Goal: Task Accomplishment & Management: Manage account settings

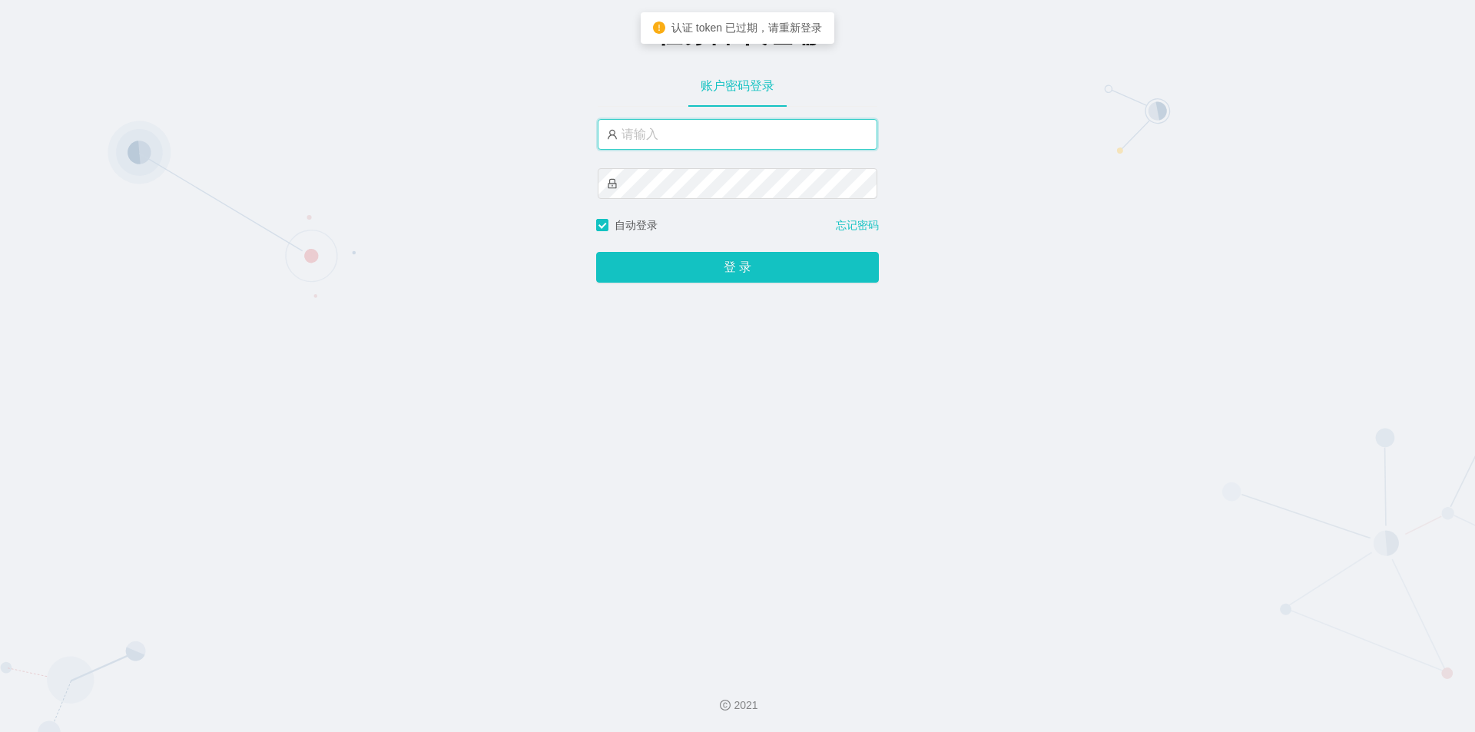
click at [741, 149] on input "text" at bounding box center [738, 134] width 280 height 31
type input "jishu"
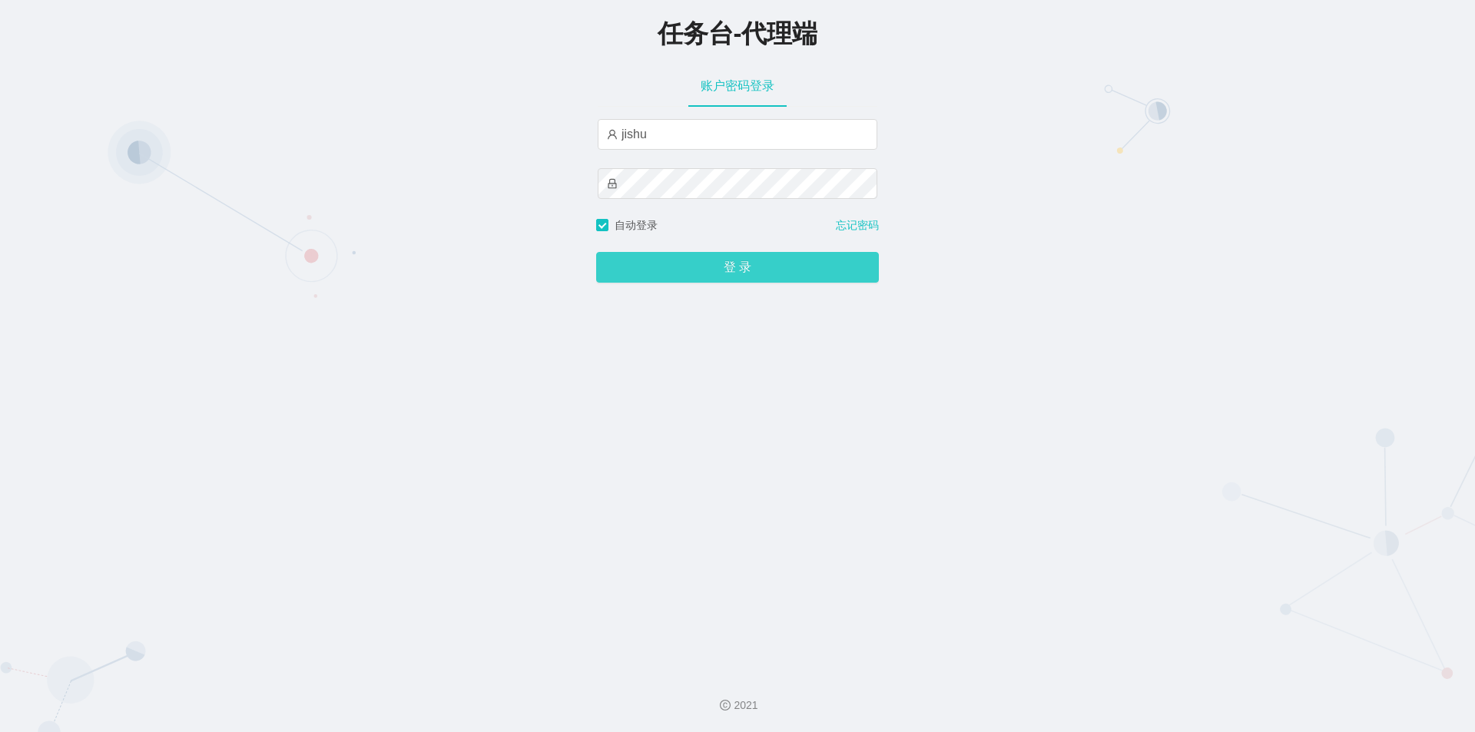
click at [695, 270] on button "登 录" at bounding box center [737, 267] width 283 height 31
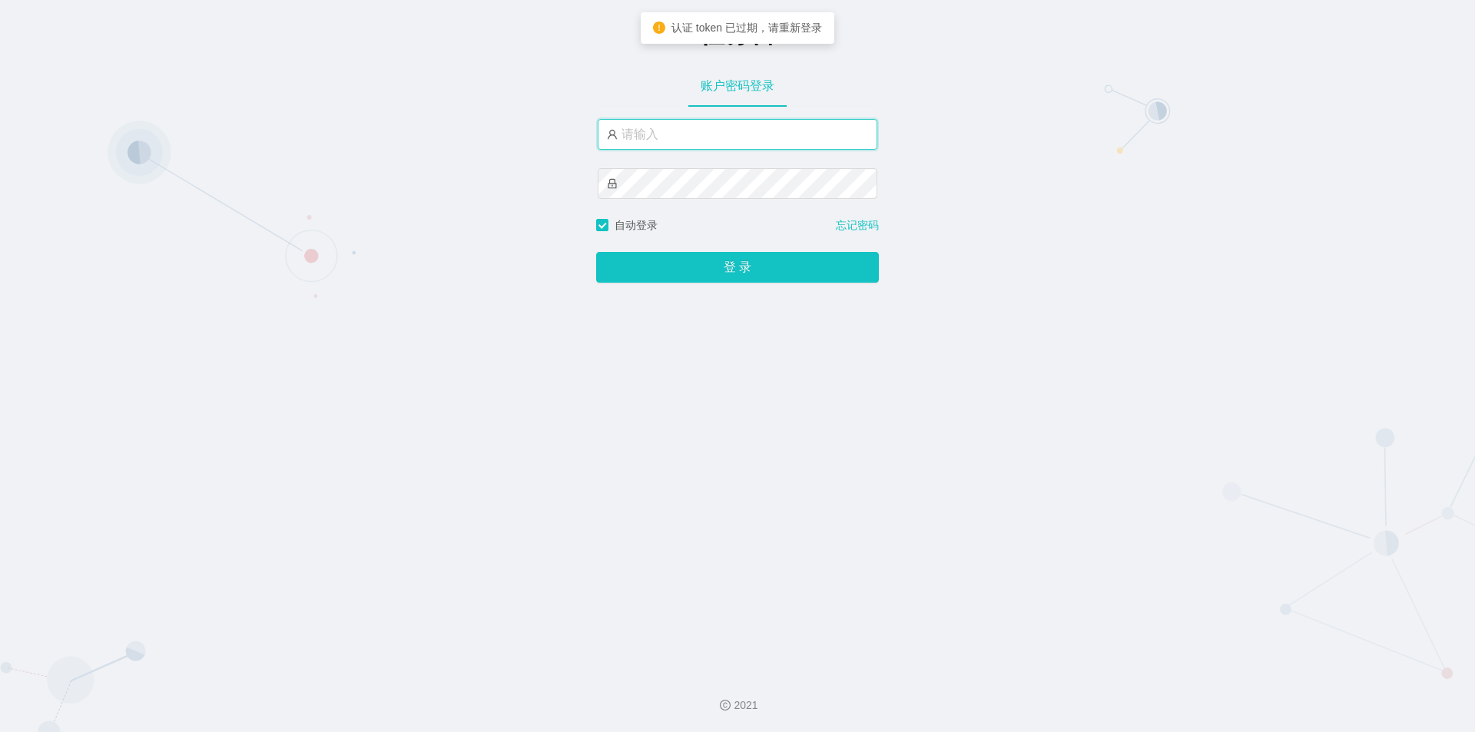
click at [724, 128] on input "text" at bounding box center [738, 134] width 280 height 31
type input "admin"
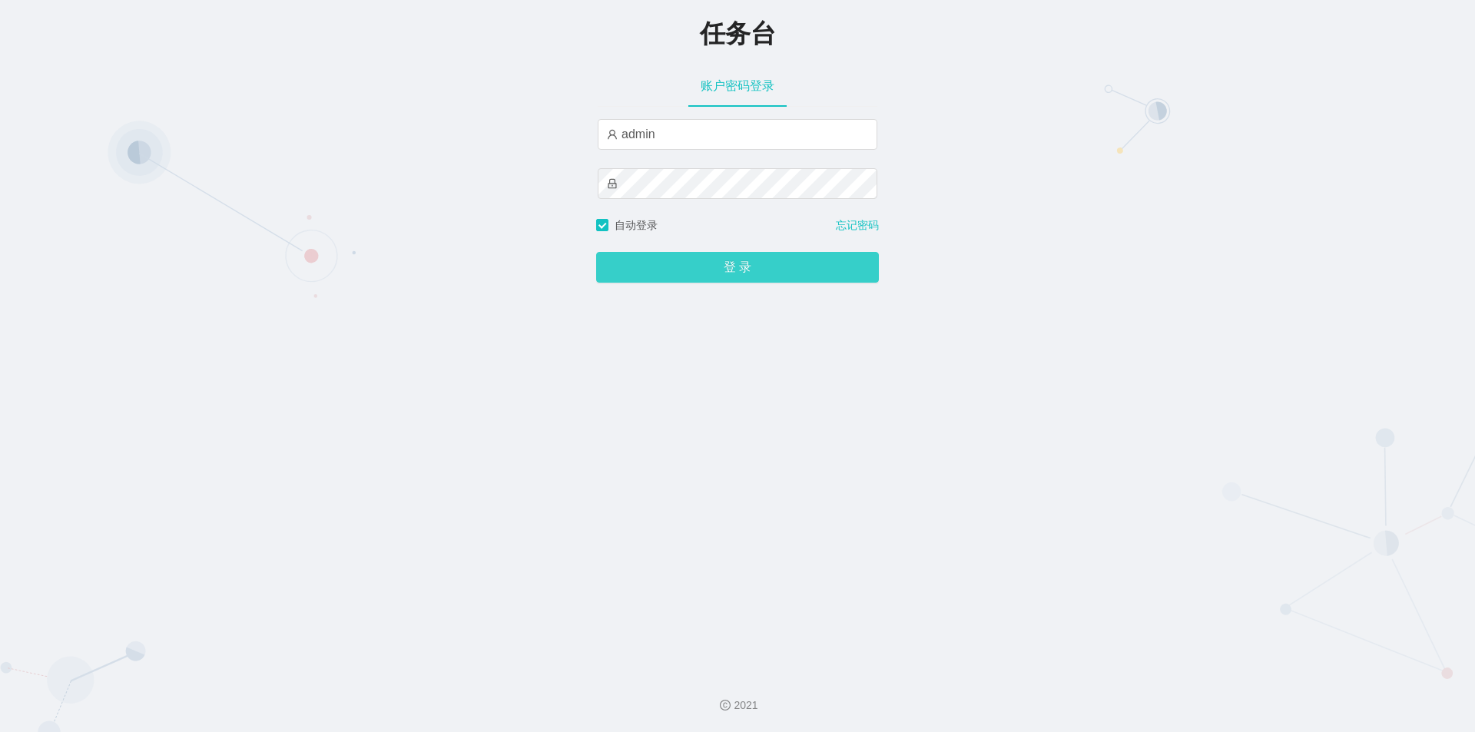
click at [700, 269] on button "登 录" at bounding box center [737, 267] width 283 height 31
drag, startPoint x: 792, startPoint y: 431, endPoint x: 760, endPoint y: 290, distance: 144.9
click at [792, 428] on div "任务台 账户密码登录 admin 自动登录 忘记密码 登 录" at bounding box center [737, 330] width 1475 height 661
click at [468, 191] on div "任务台 账户密码登录 admin 自动登录 忘记密码 登 录" at bounding box center [737, 330] width 1475 height 661
click at [685, 264] on button "登 录" at bounding box center [737, 267] width 283 height 31
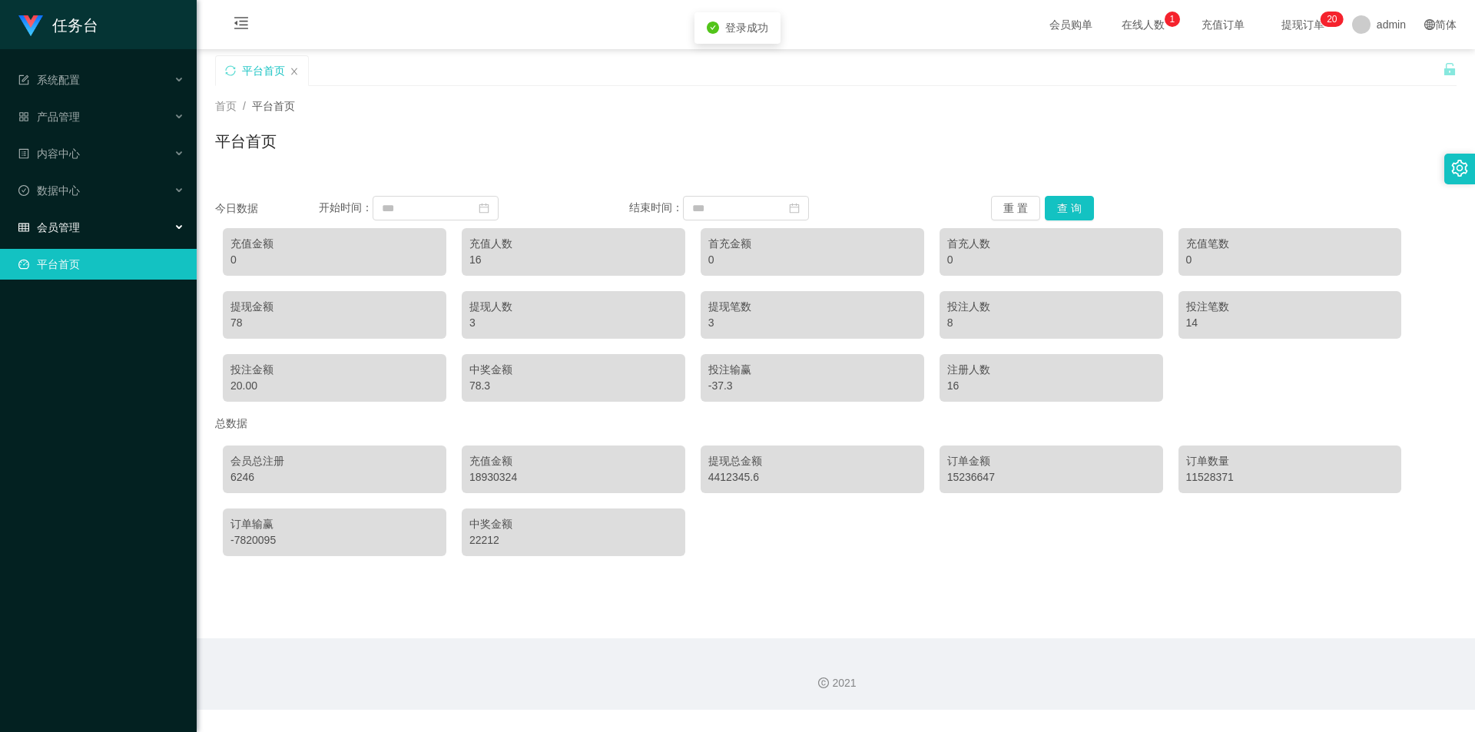
click at [91, 231] on div "会员管理" at bounding box center [98, 227] width 197 height 31
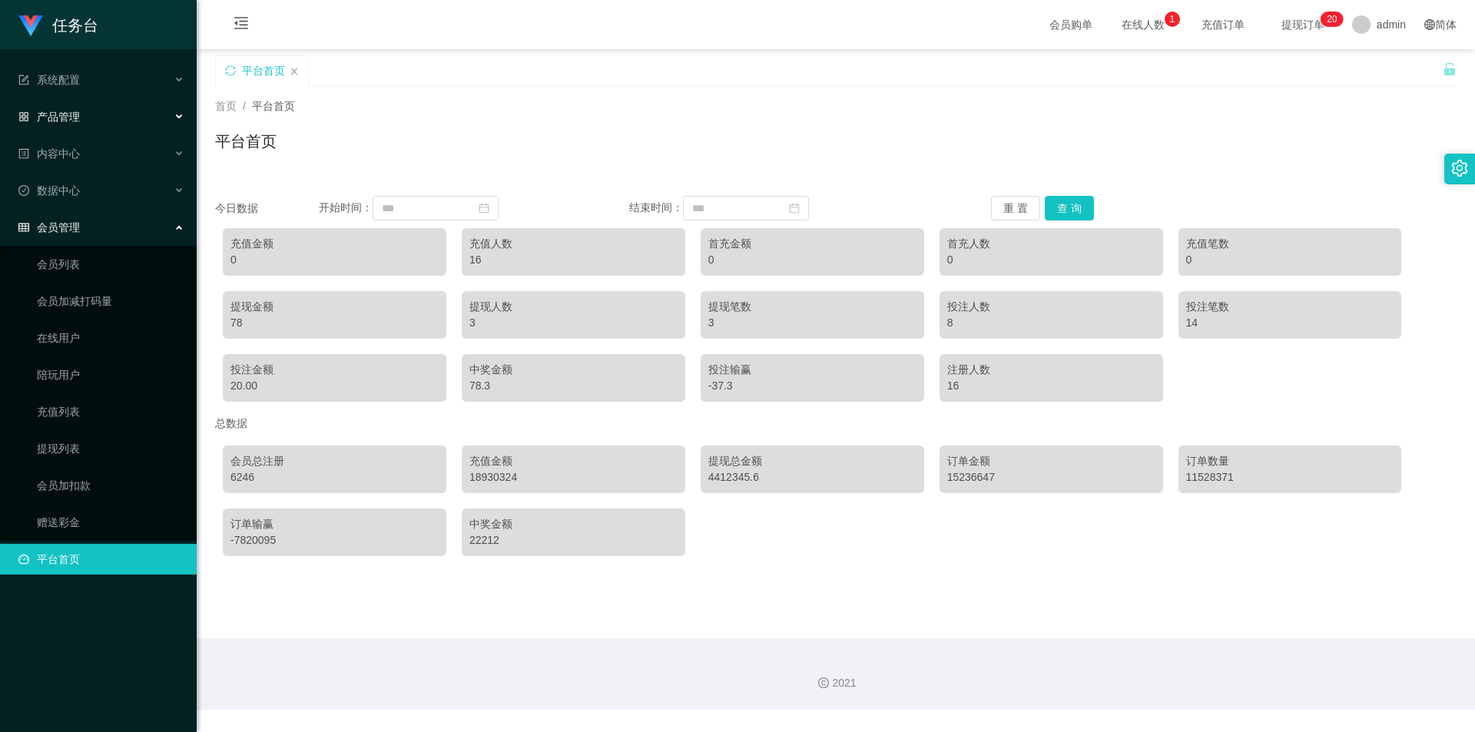
click at [97, 113] on div "产品管理" at bounding box center [98, 116] width 197 height 31
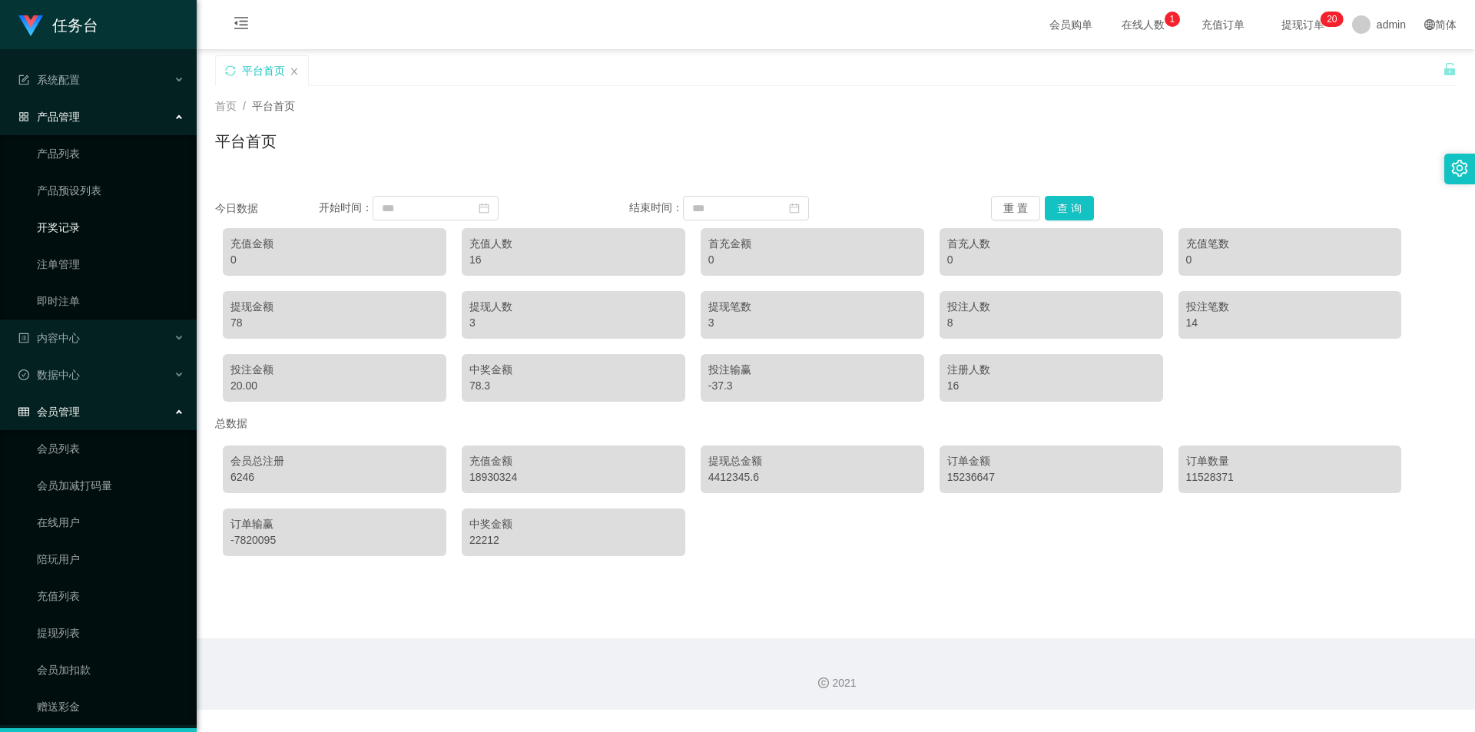
click at [78, 225] on link "开奖记录" at bounding box center [111, 227] width 148 height 31
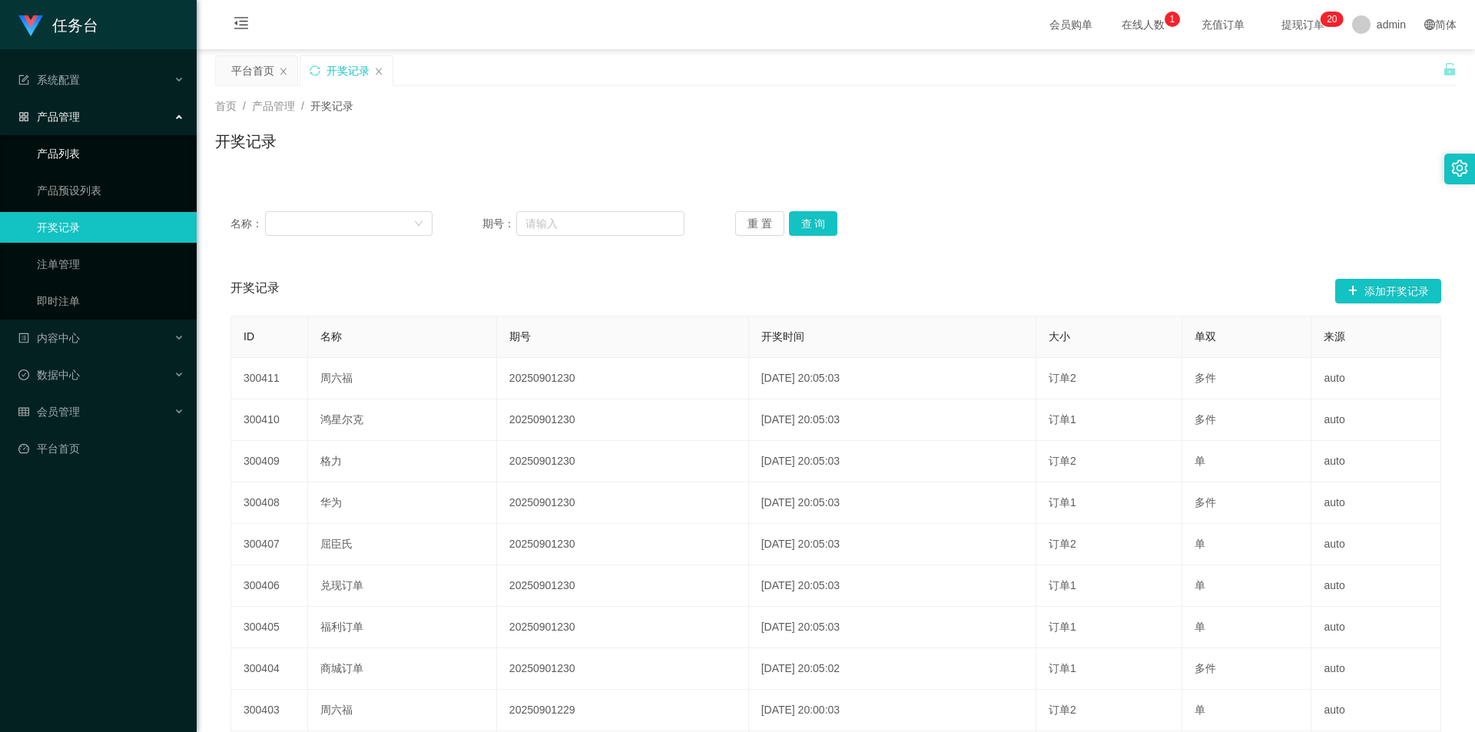
click at [98, 164] on link "产品列表" at bounding box center [111, 153] width 148 height 31
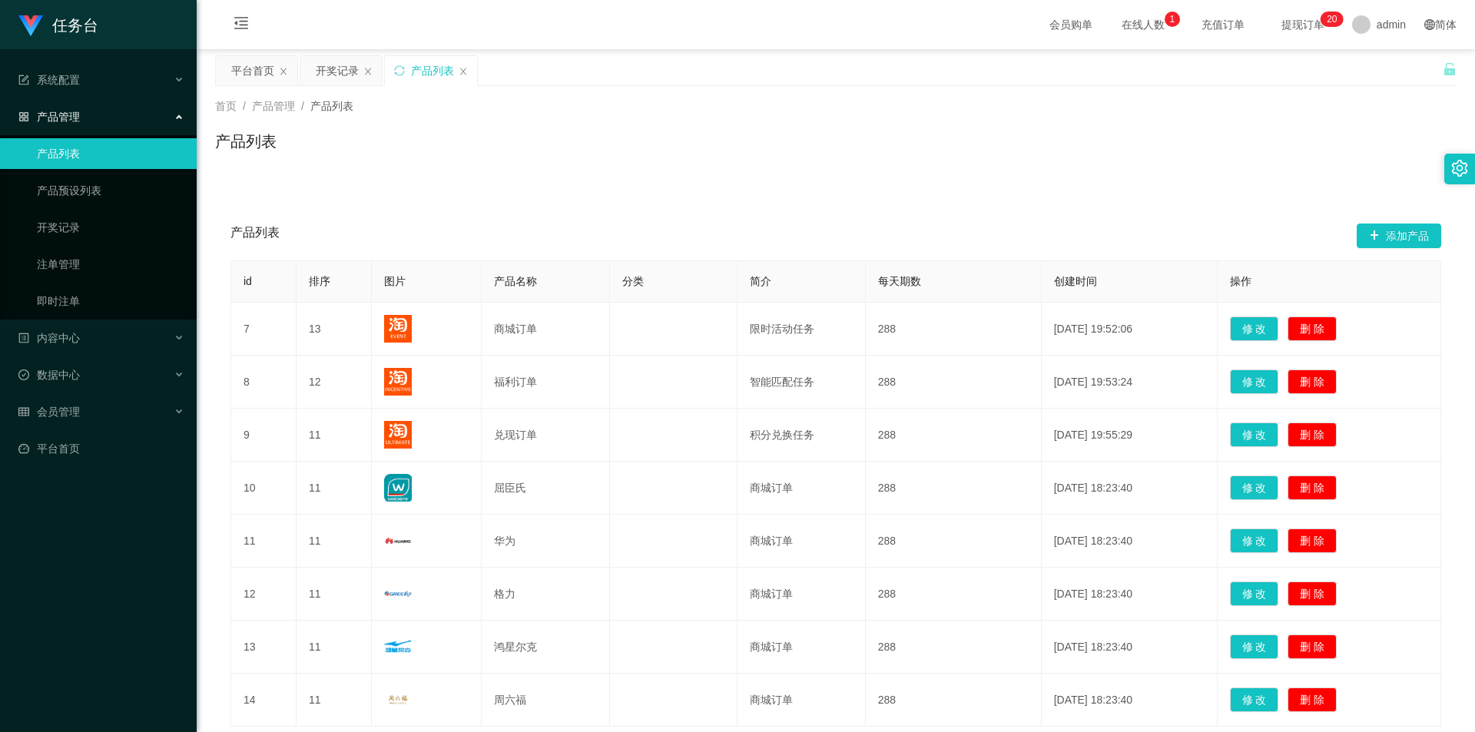
drag, startPoint x: 933, startPoint y: 133, endPoint x: 802, endPoint y: 144, distance: 131.9
click at [932, 133] on div "产品列表" at bounding box center [836, 147] width 1242 height 35
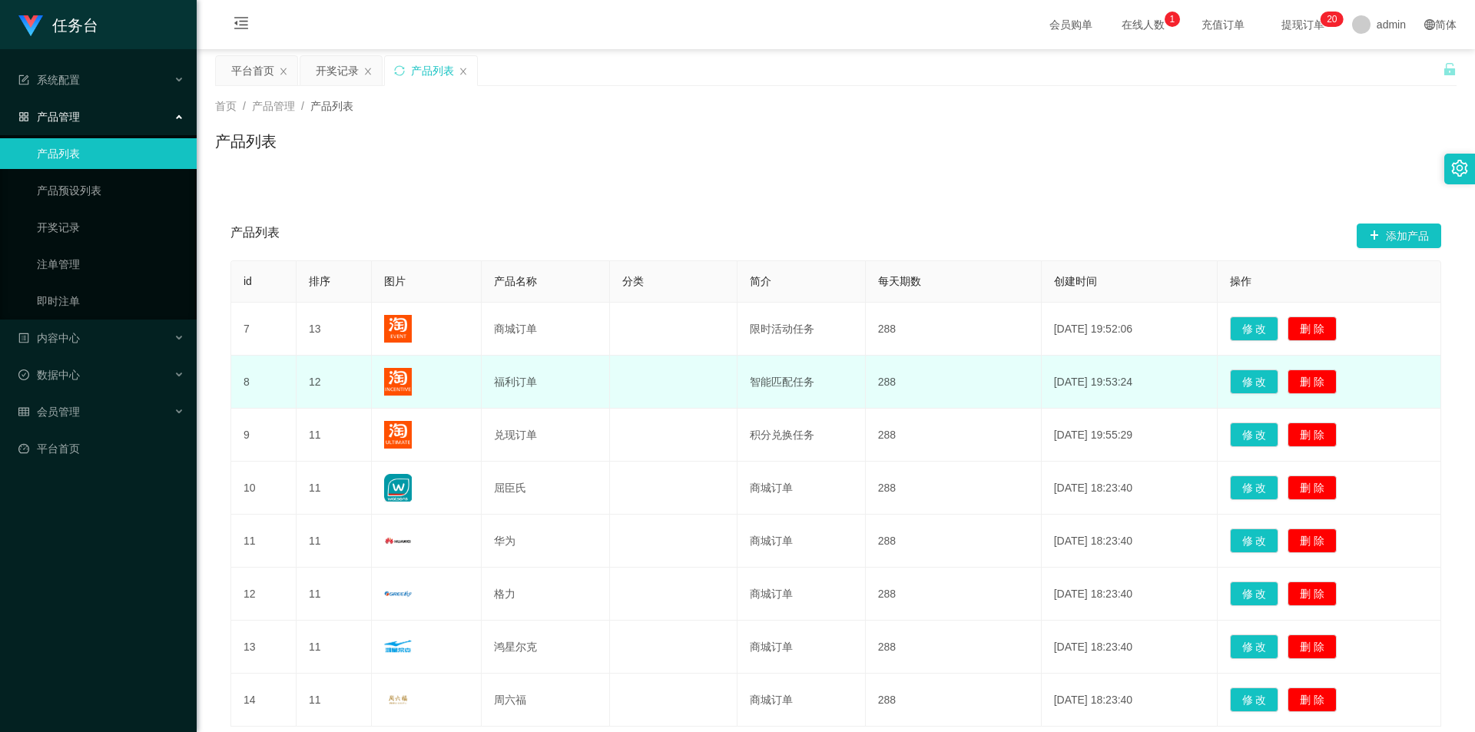
scroll to position [115, 0]
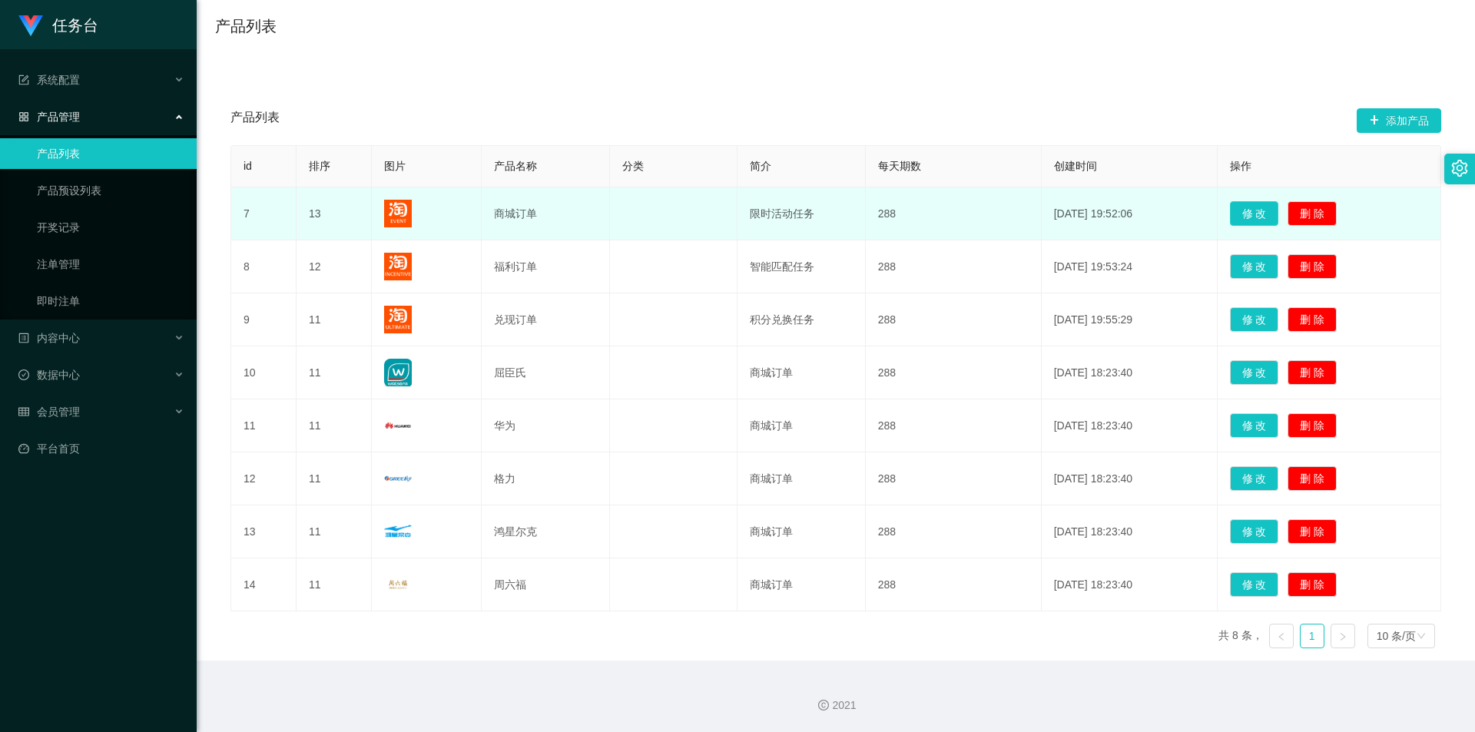
click at [1255, 208] on button "修 改" at bounding box center [1254, 213] width 49 height 25
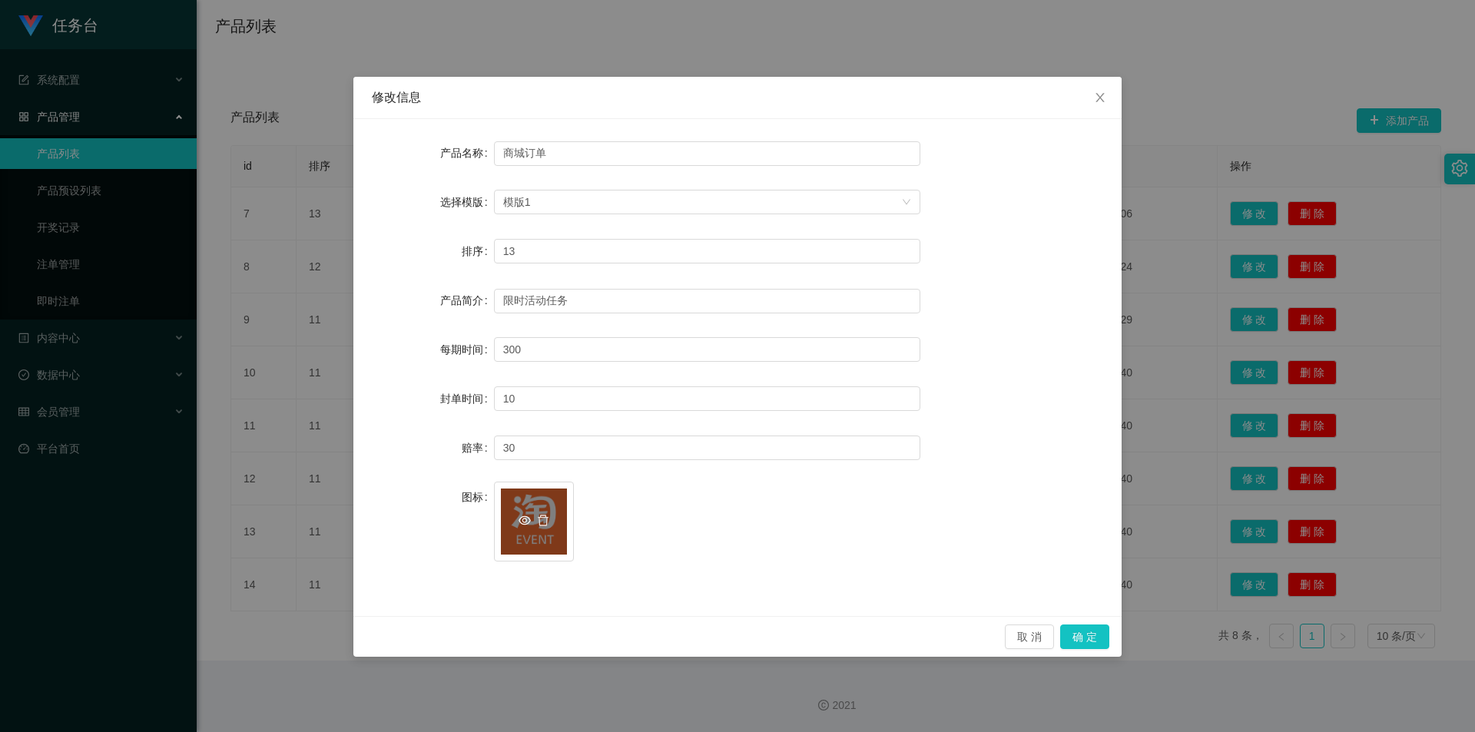
click at [526, 523] on icon "图标: eye-o" at bounding box center [525, 520] width 12 height 9
click at [1102, 92] on icon "图标: close" at bounding box center [1100, 97] width 12 height 12
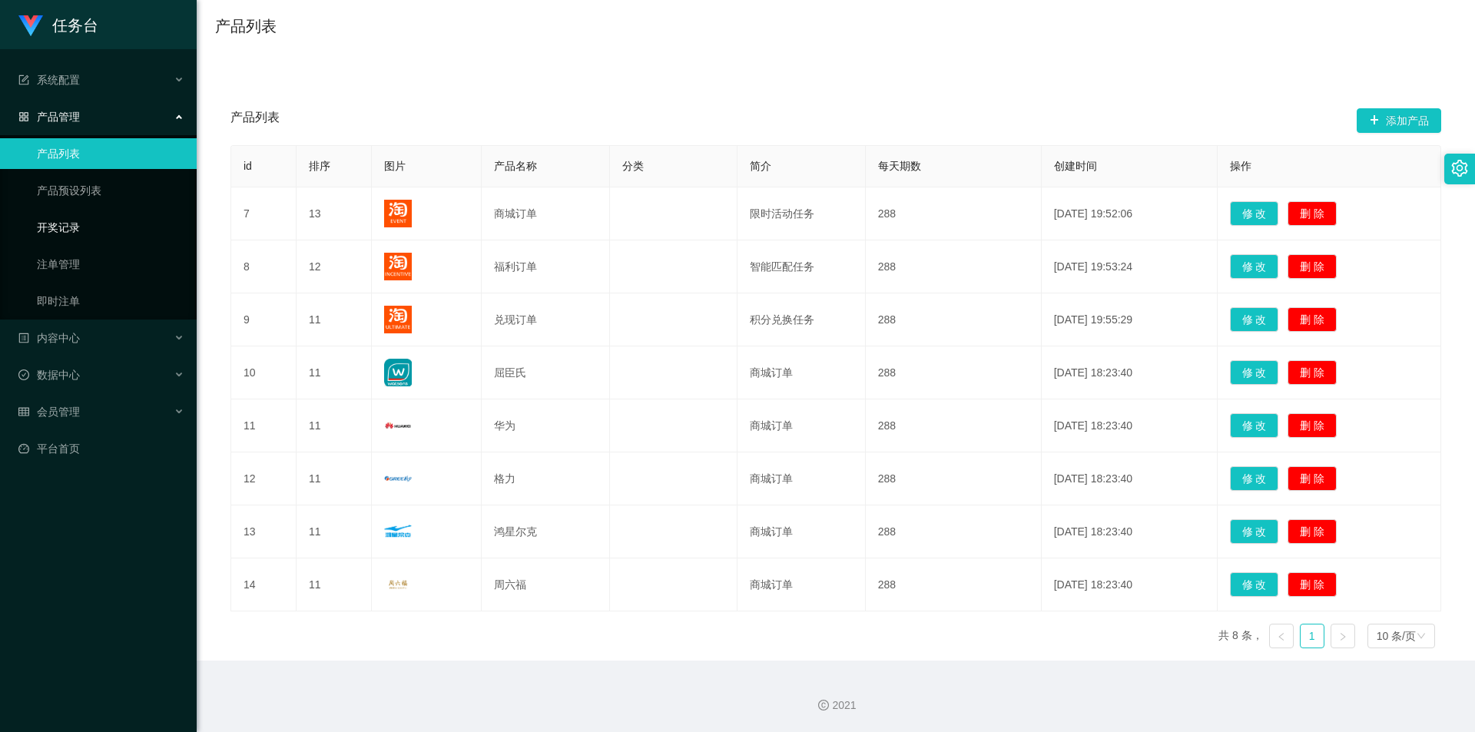
click at [84, 233] on link "开奖记录" at bounding box center [111, 227] width 148 height 31
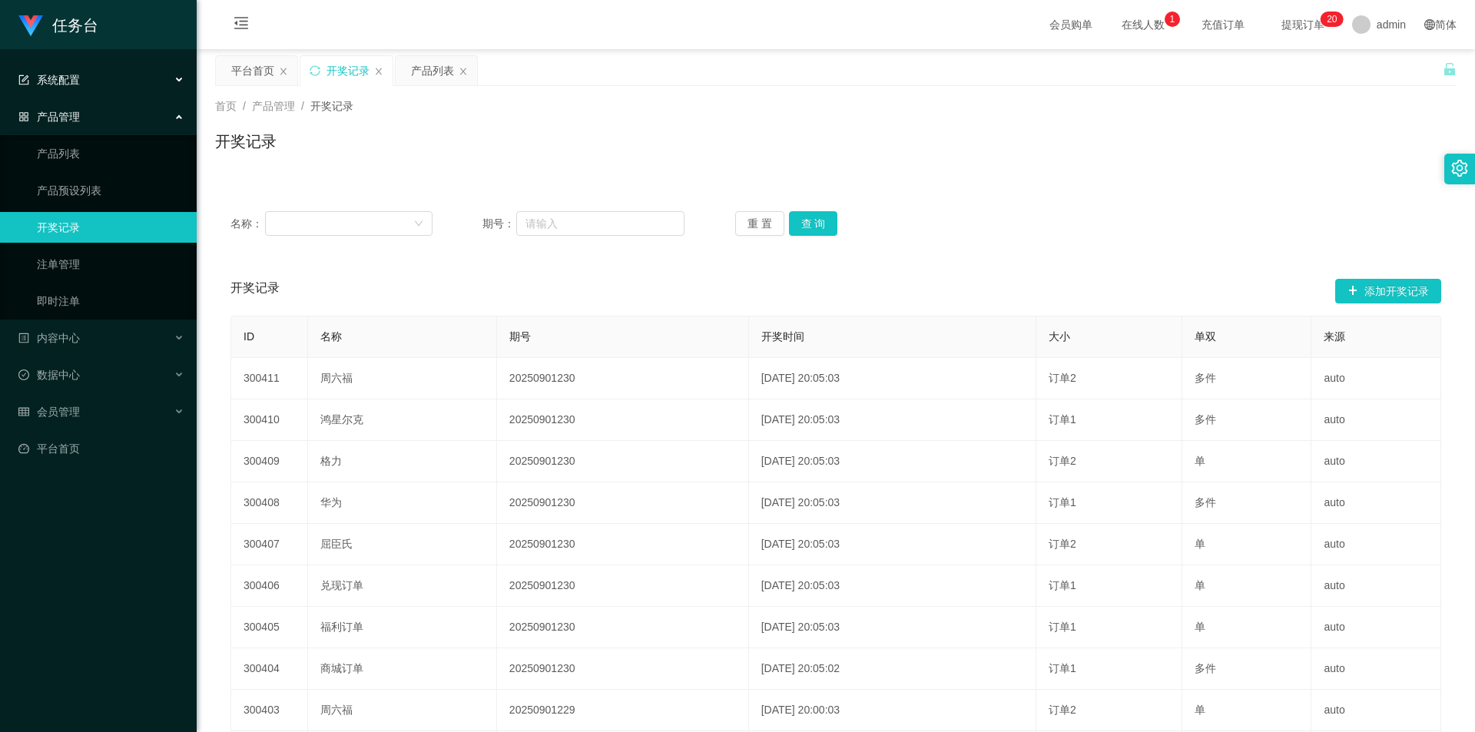
click at [111, 78] on div "系统配置" at bounding box center [98, 80] width 197 height 31
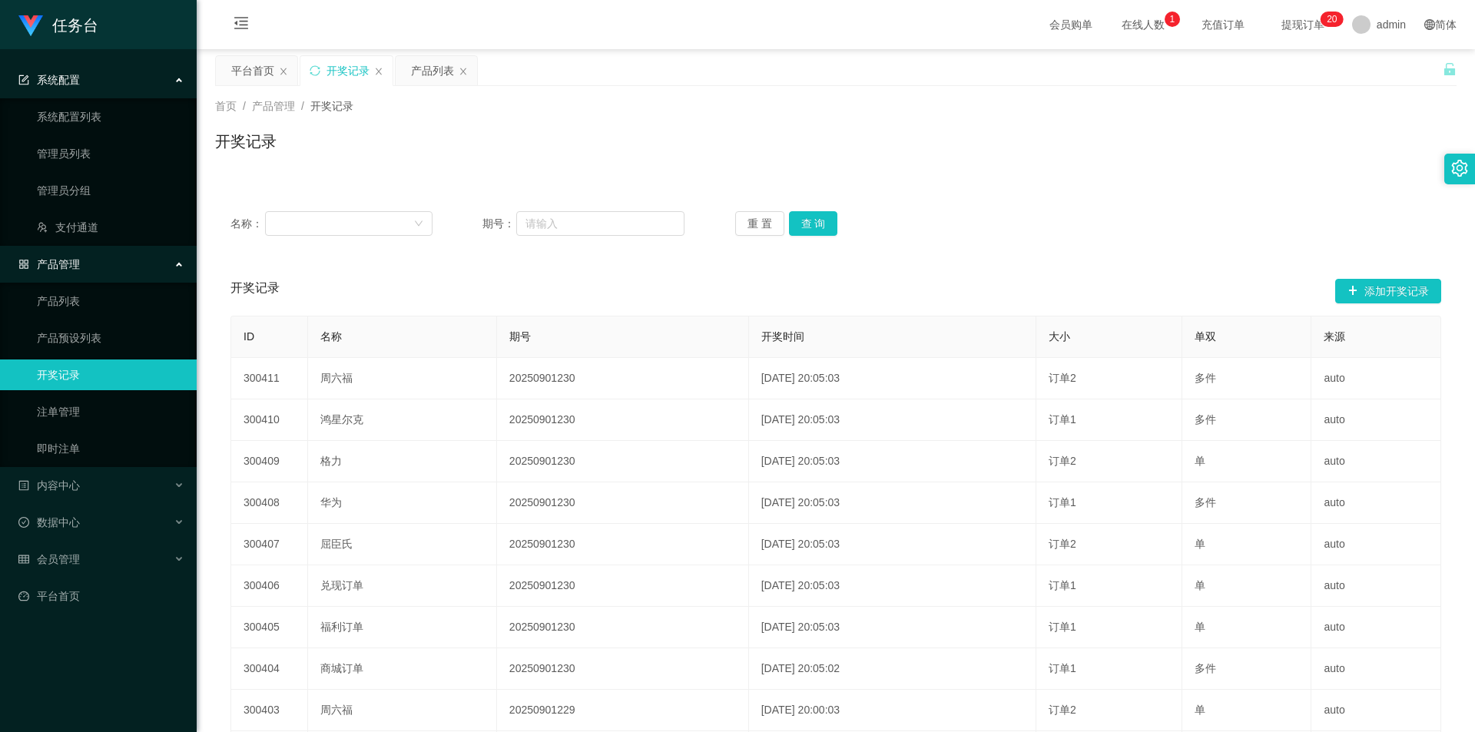
click at [95, 76] on div "系统配置" at bounding box center [98, 80] width 197 height 31
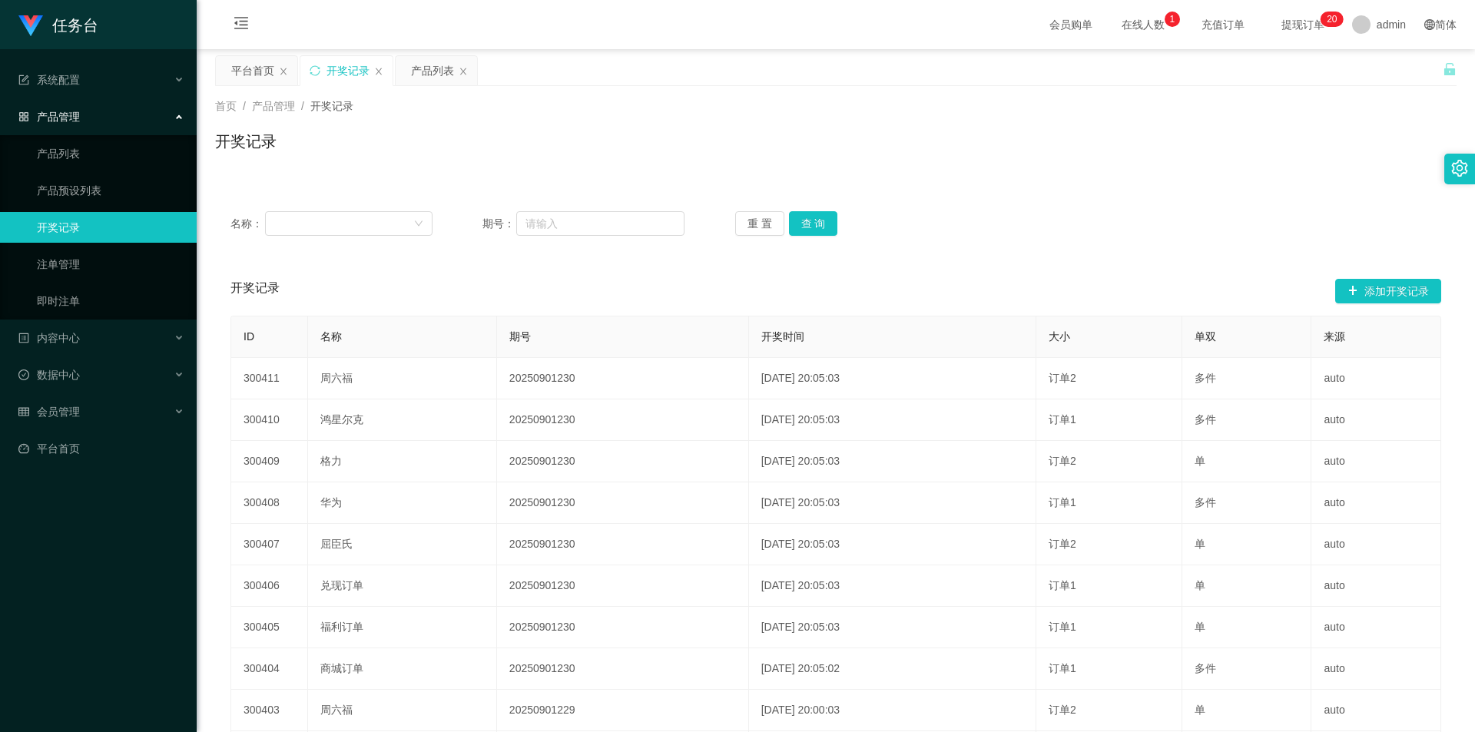
click at [97, 125] on div "产品管理" at bounding box center [98, 116] width 197 height 31
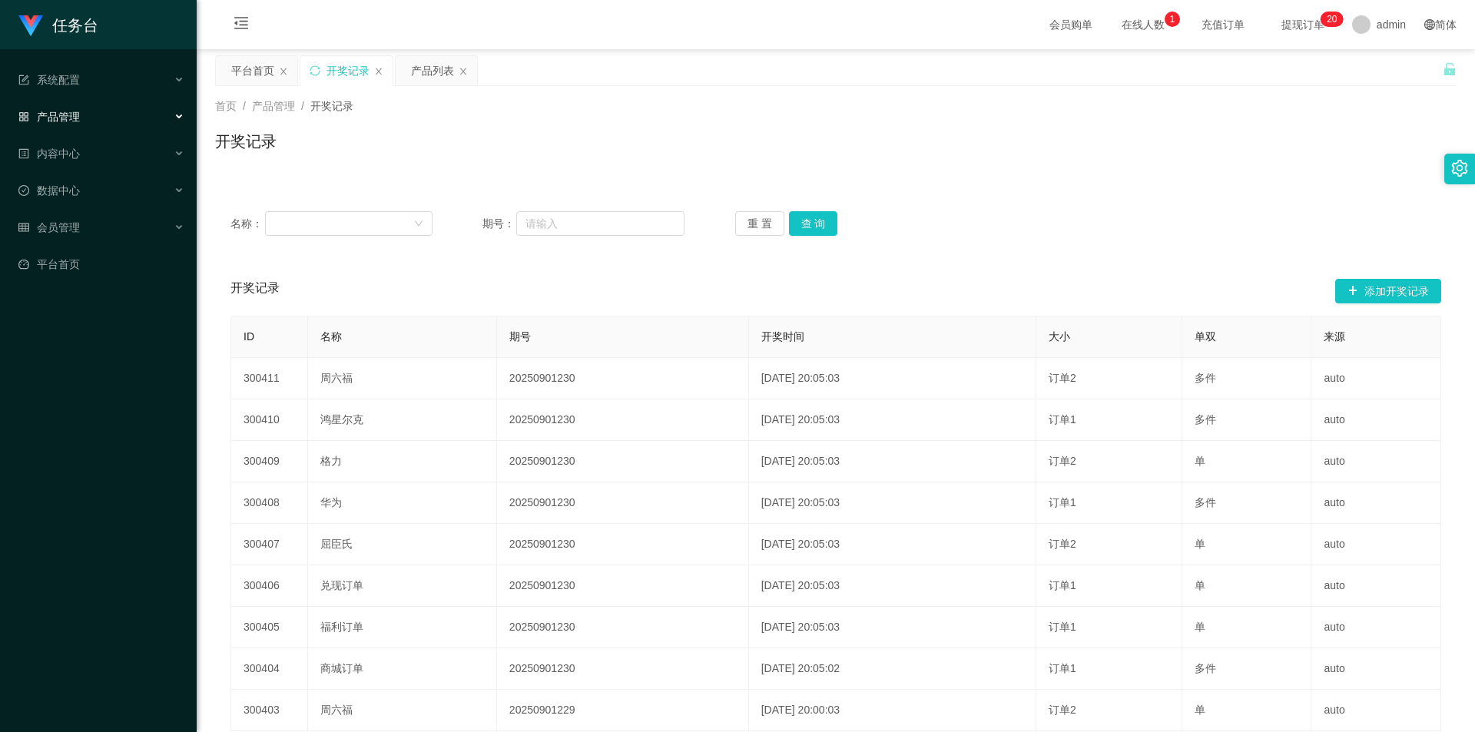
click at [98, 117] on div "产品管理" at bounding box center [98, 116] width 197 height 31
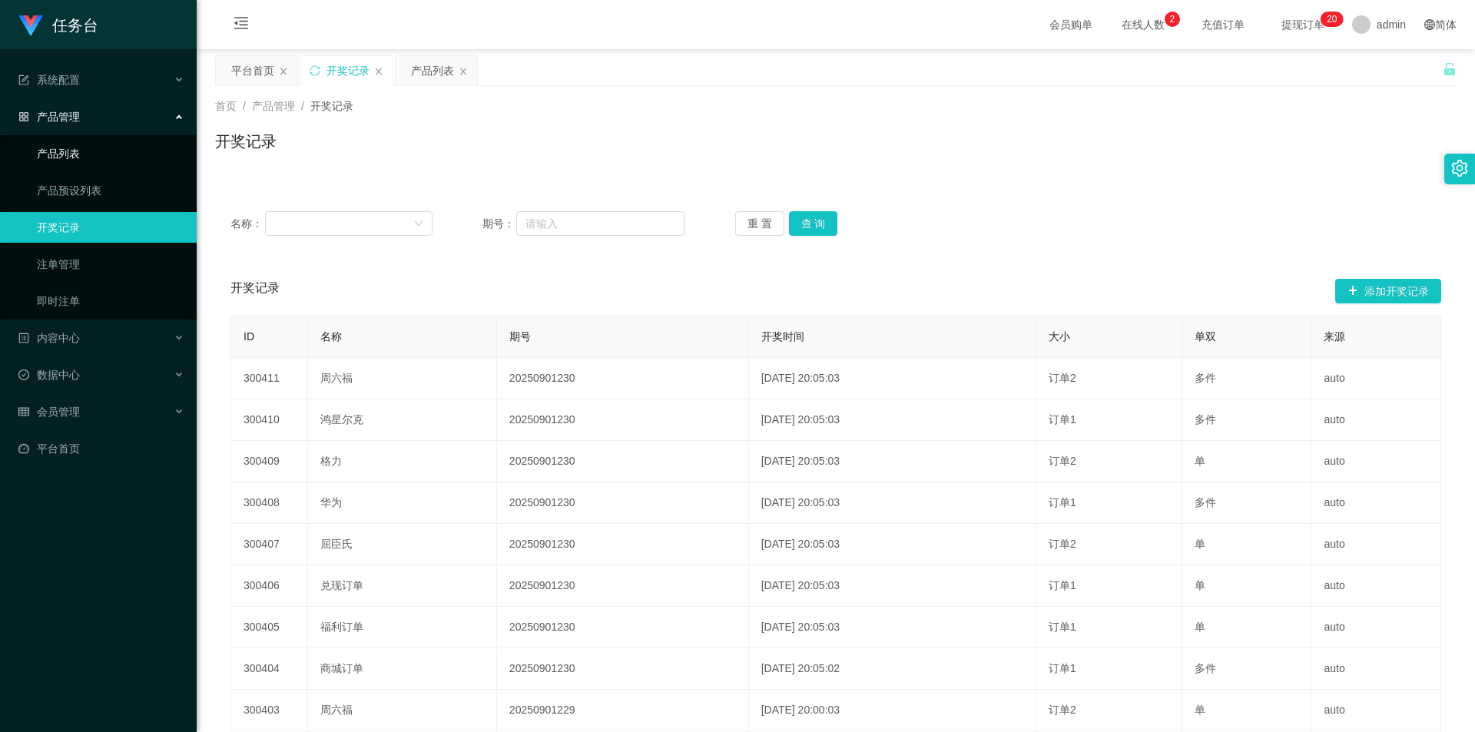
click at [84, 158] on link "产品列表" at bounding box center [111, 153] width 148 height 31
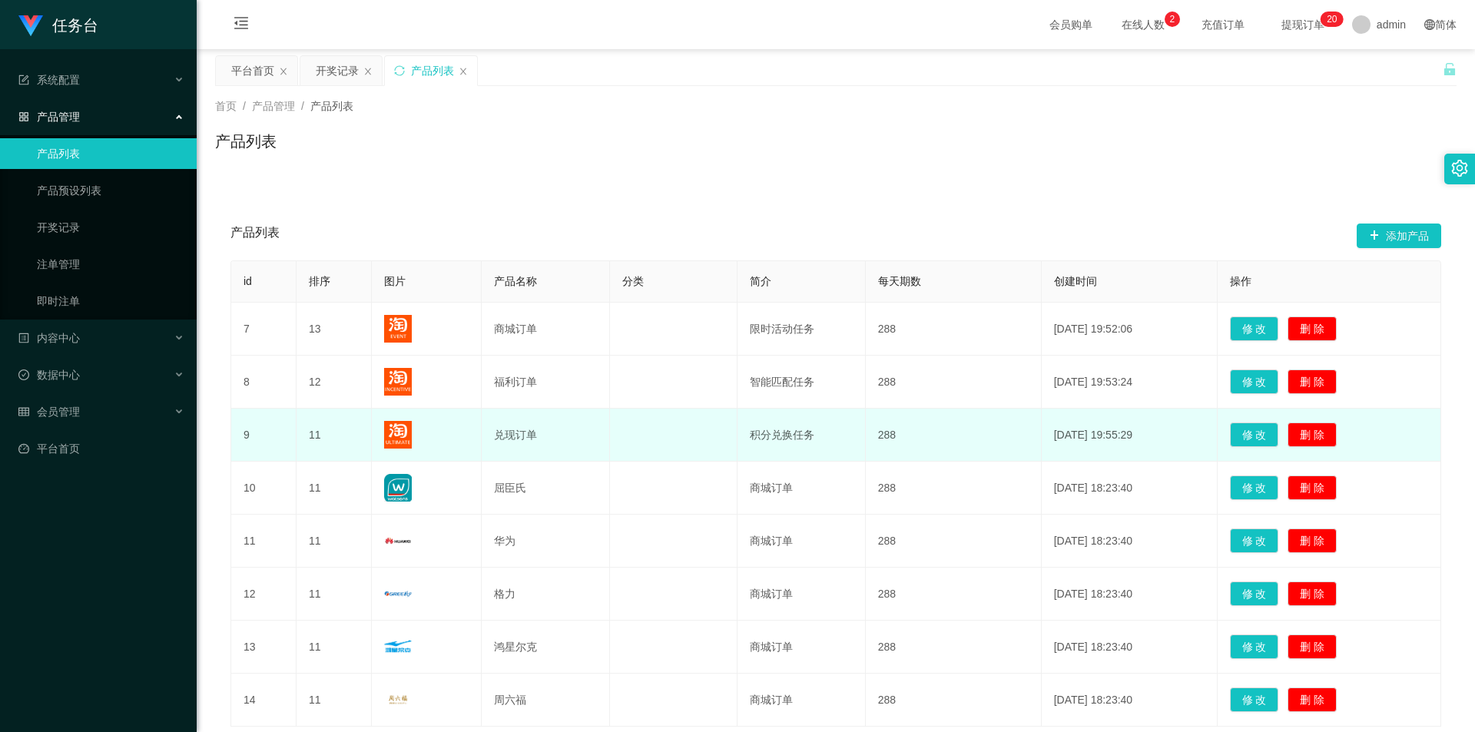
scroll to position [115, 0]
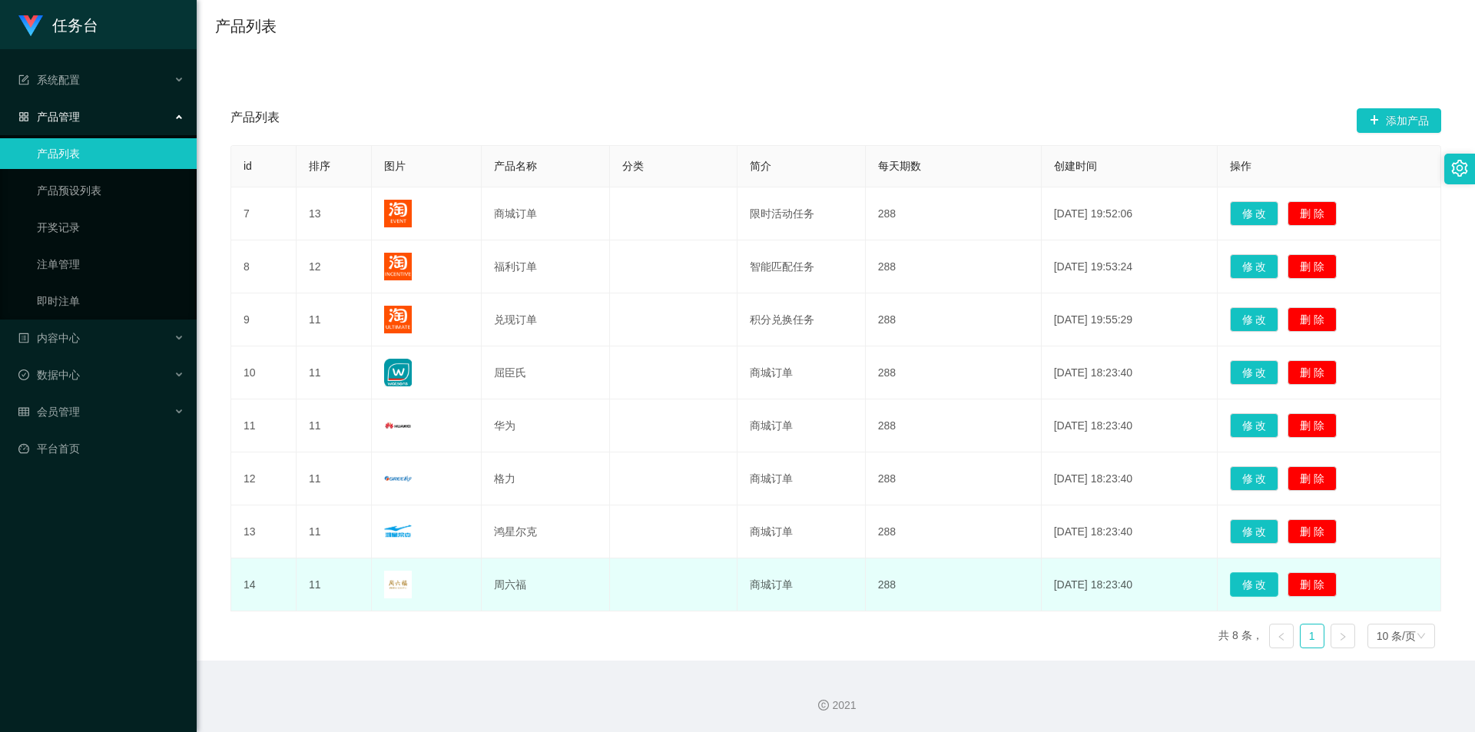
click at [1243, 586] on button "修 改" at bounding box center [1254, 585] width 49 height 25
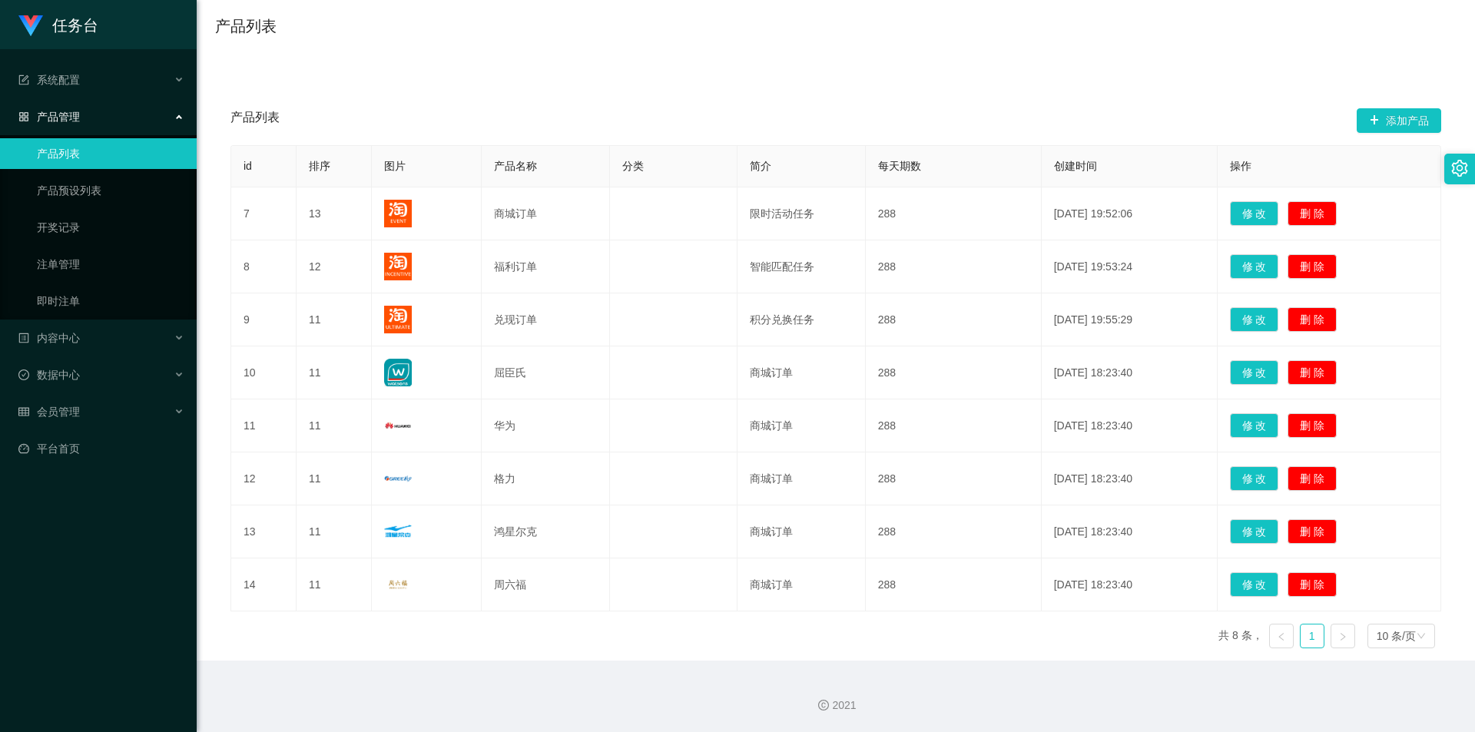
type input "周六福"
type input "11"
type input "商城订单"
type input "50"
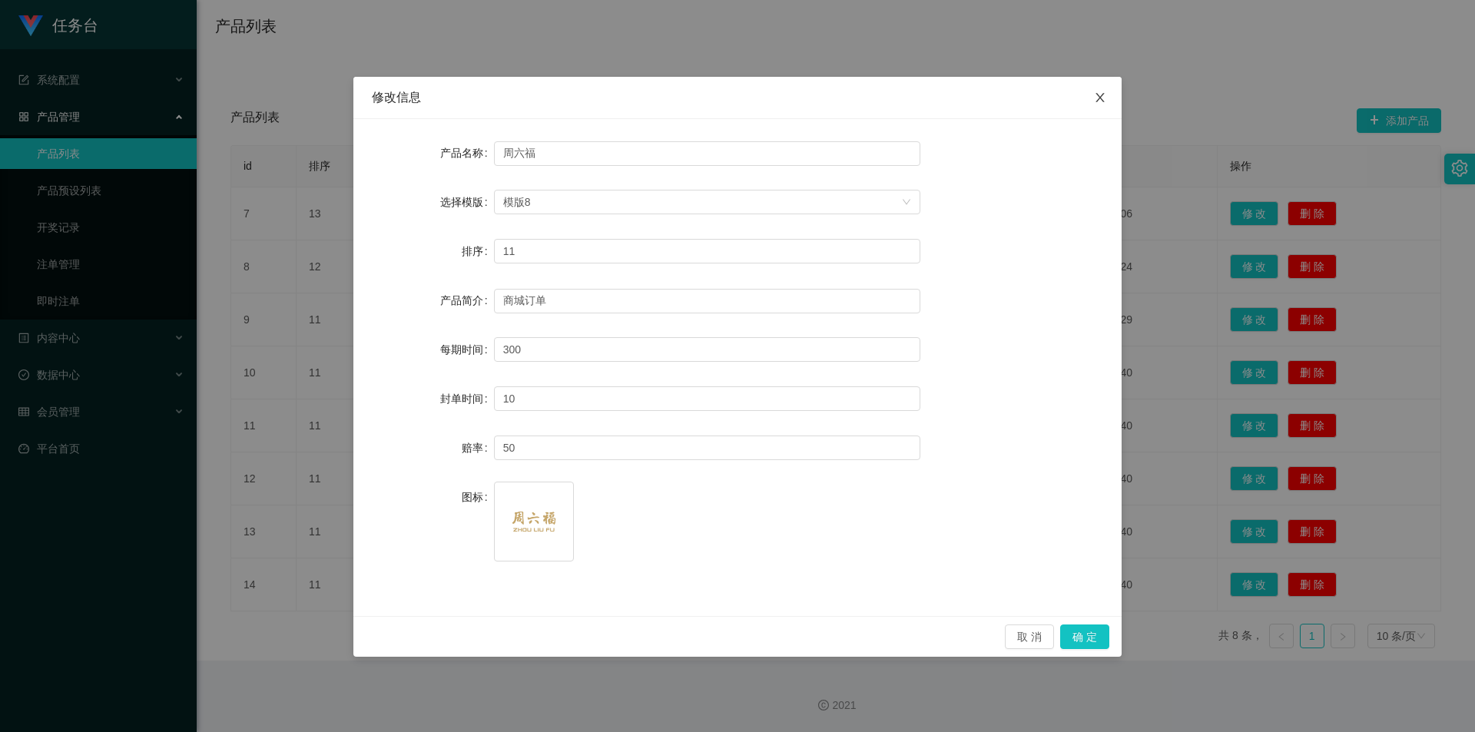
click at [1095, 89] on span "Close" at bounding box center [1100, 98] width 43 height 43
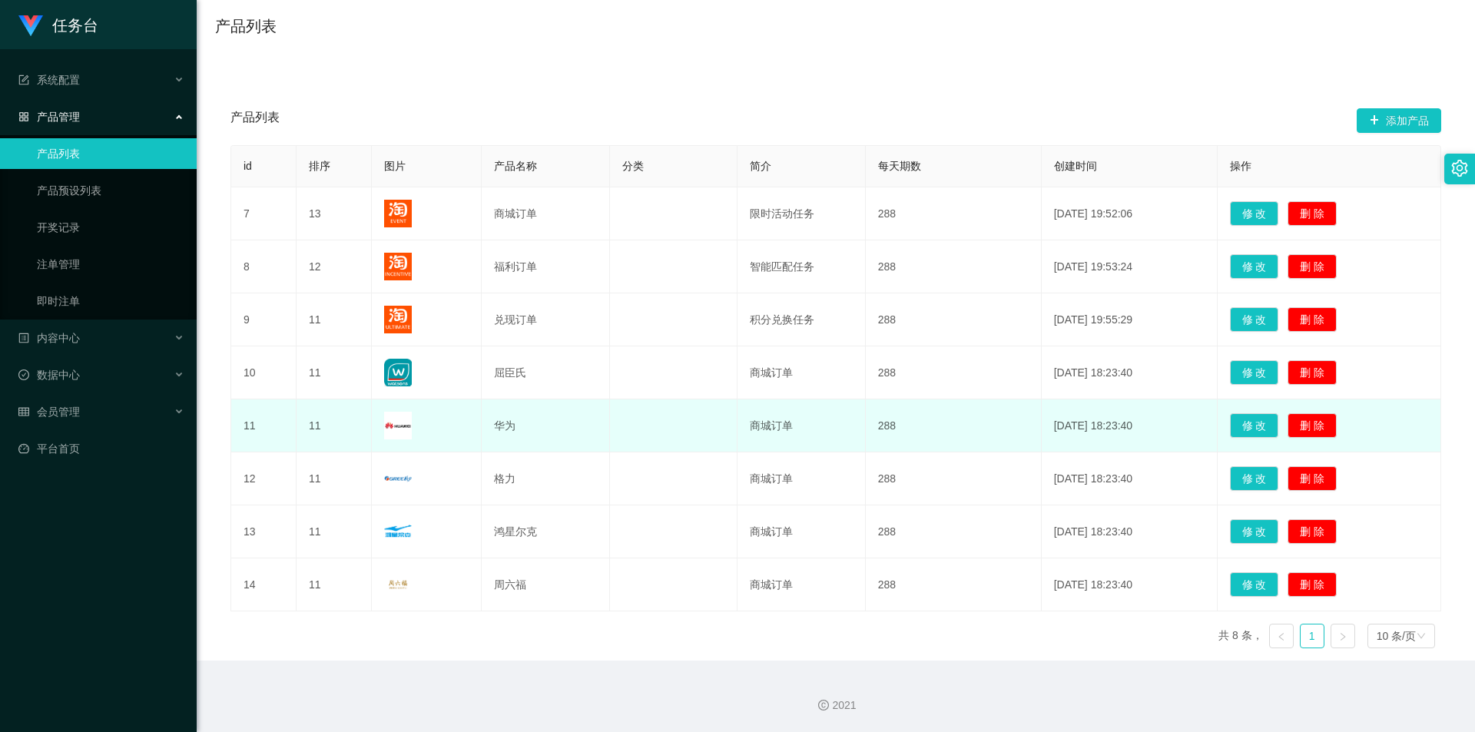
click at [506, 432] on td "华为" at bounding box center [546, 426] width 128 height 53
click at [1230, 420] on button "修 改" at bounding box center [1254, 425] width 49 height 25
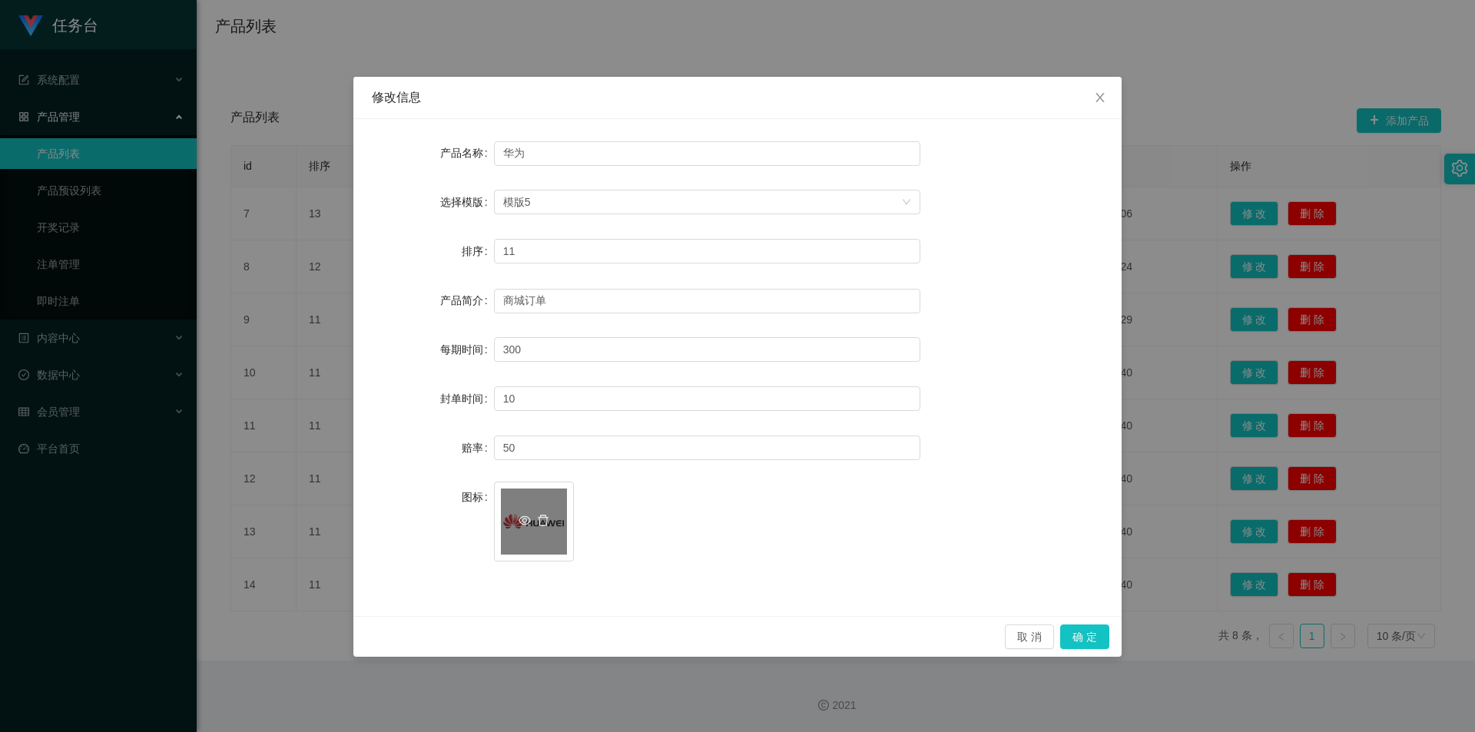
click at [536, 520] on span at bounding box center [534, 522] width 37 height 16
click at [523, 520] on icon "图标: eye-o" at bounding box center [525, 520] width 12 height 9
click at [541, 521] on icon "图标: delete" at bounding box center [543, 521] width 12 height 12
click at [530, 517] on icon "图标: plus" at bounding box center [534, 513] width 11 height 11
click at [1083, 632] on button "确 定" at bounding box center [1085, 637] width 49 height 25
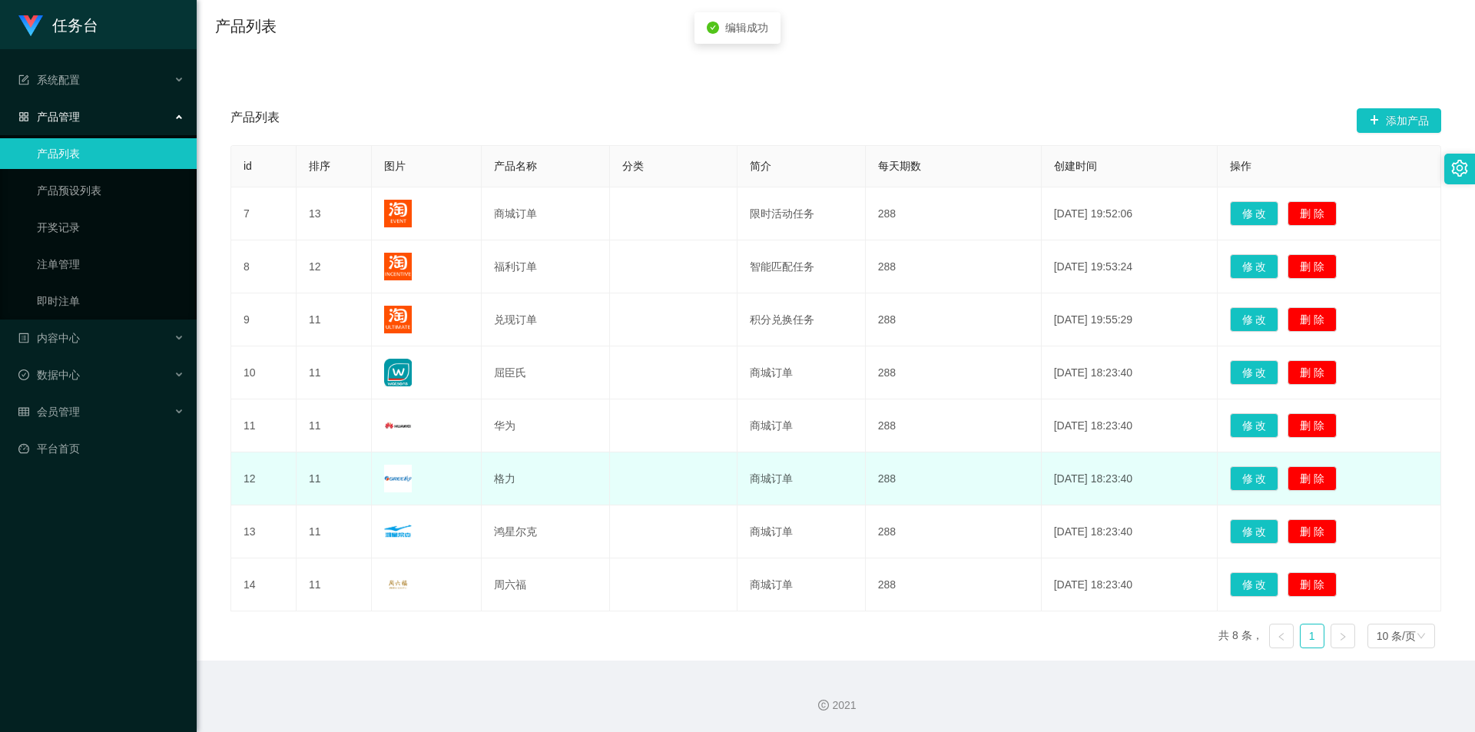
click at [394, 480] on img at bounding box center [398, 479] width 28 height 28
click at [1236, 483] on button "修 改" at bounding box center [1254, 478] width 49 height 25
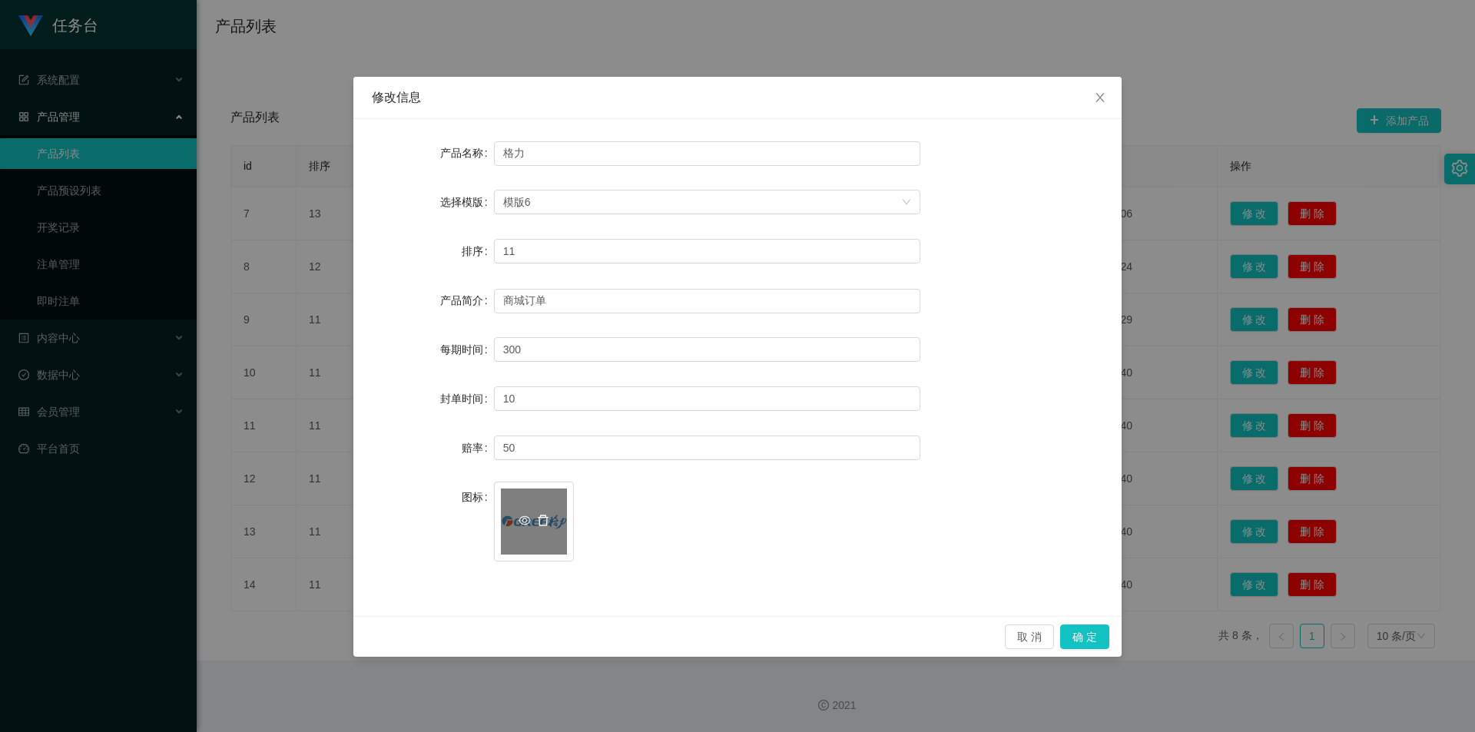
click at [543, 516] on icon "图标: delete" at bounding box center [543, 521] width 12 height 12
click at [537, 519] on div "上传" at bounding box center [534, 522] width 66 height 32
click at [1075, 636] on button "确 定" at bounding box center [1085, 637] width 49 height 25
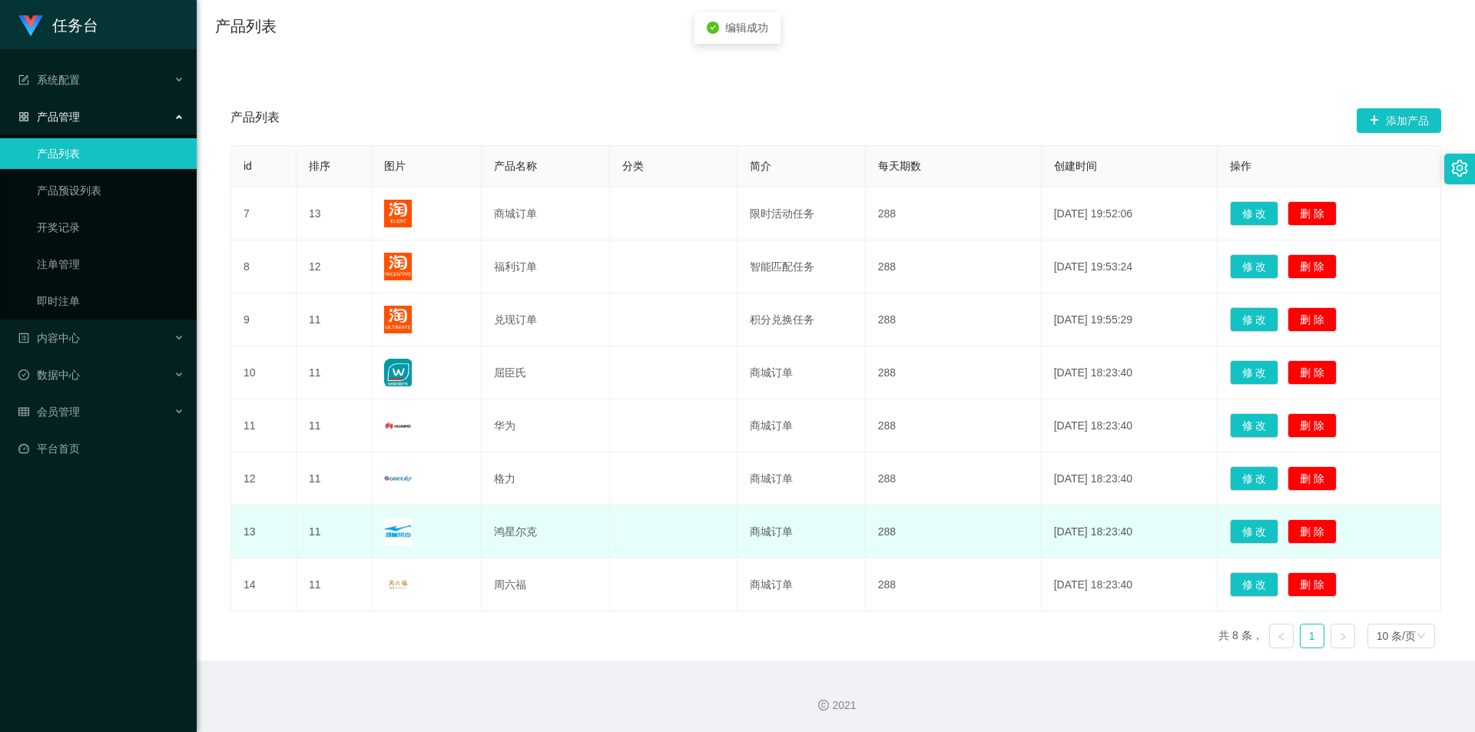
click at [396, 533] on img at bounding box center [398, 532] width 28 height 28
click at [1230, 525] on button "修 改" at bounding box center [1254, 531] width 49 height 25
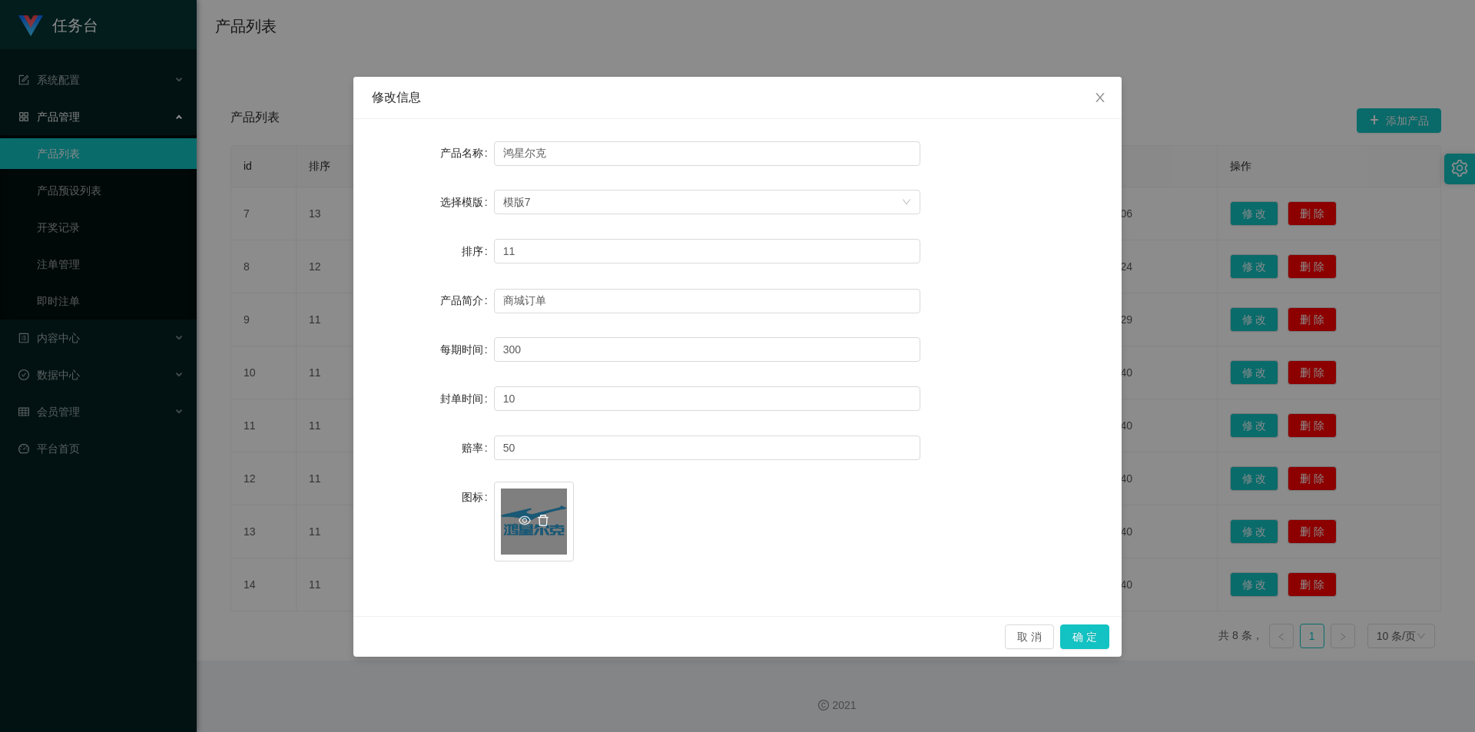
click at [544, 519] on icon "图标: delete" at bounding box center [543, 521] width 12 height 12
click at [535, 519] on div "上传" at bounding box center [534, 522] width 66 height 32
click at [1079, 631] on button "确 定" at bounding box center [1085, 637] width 49 height 25
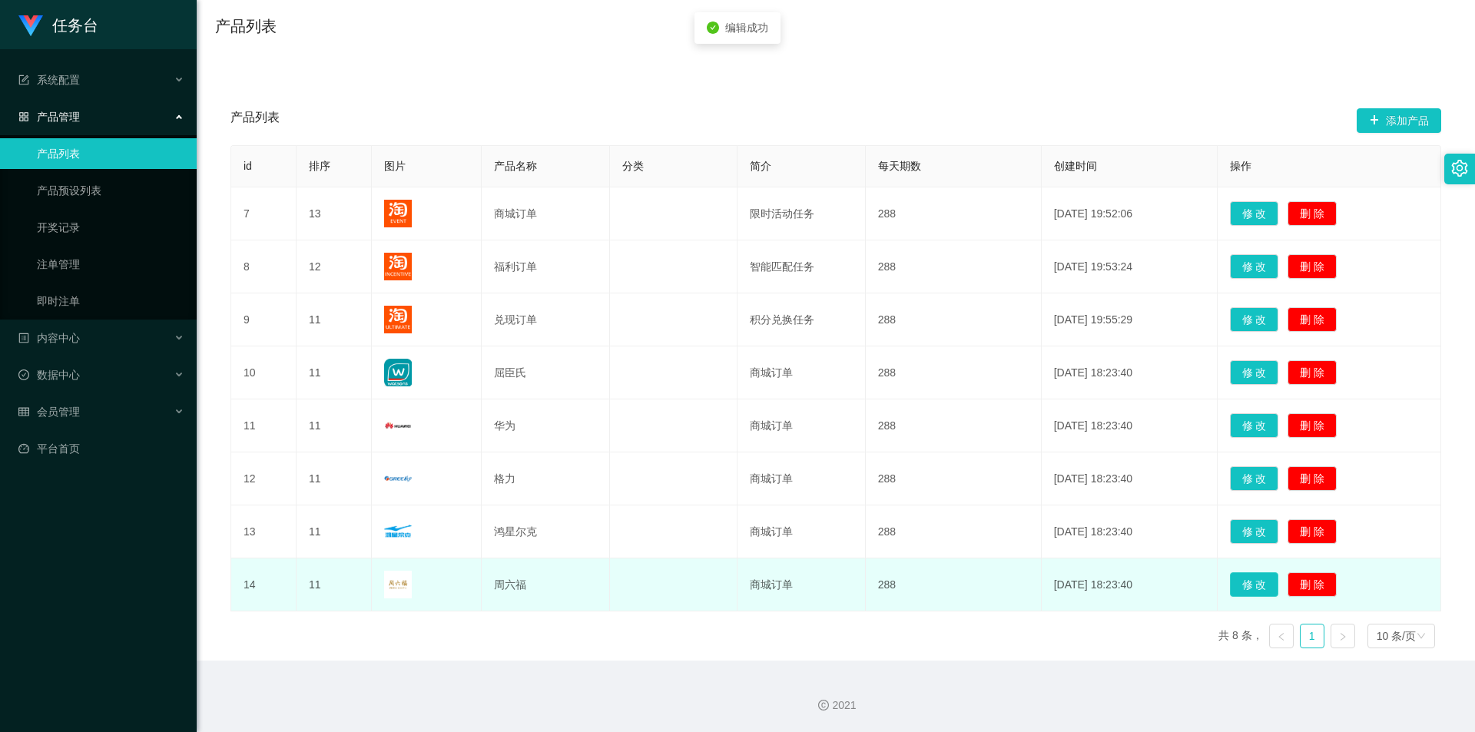
click at [1247, 589] on button "修 改" at bounding box center [1254, 585] width 49 height 25
type input "周六福"
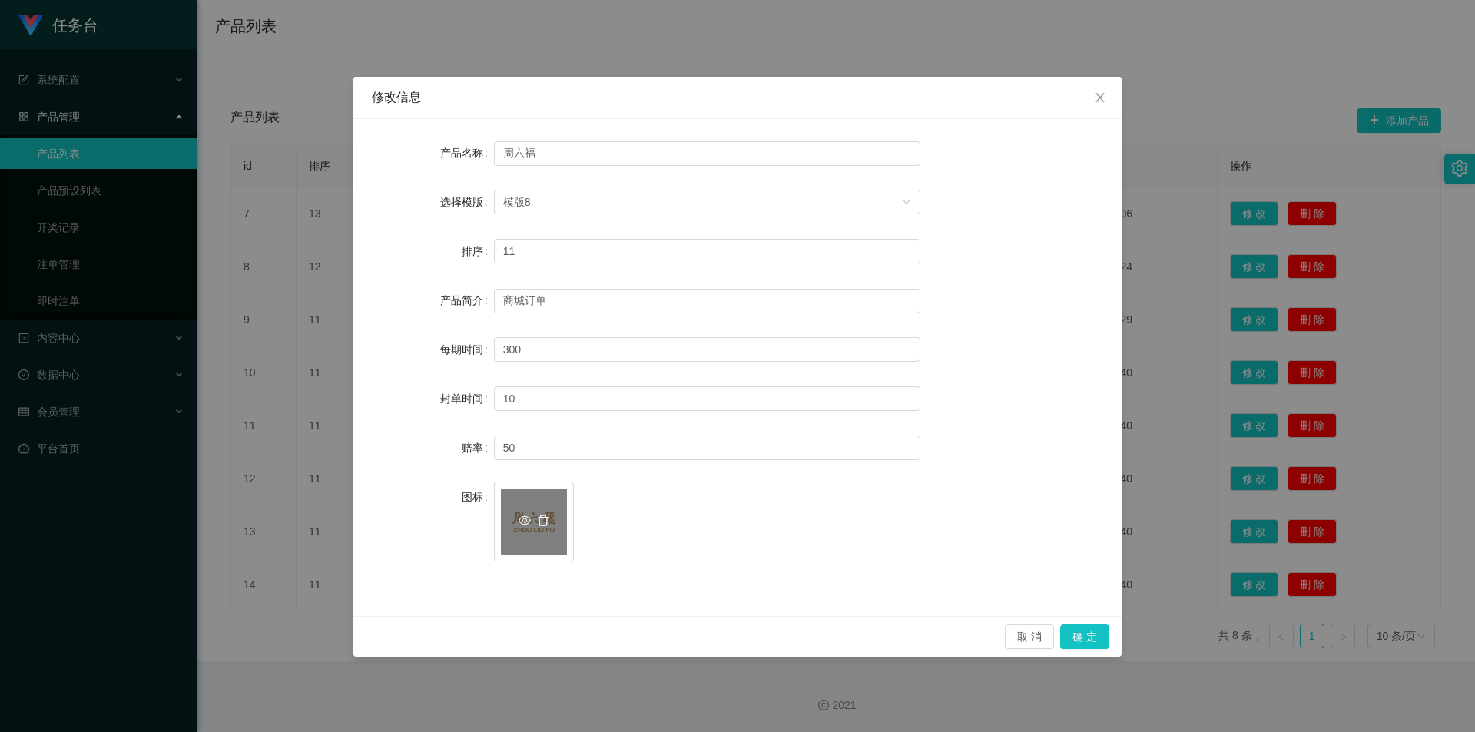
click at [544, 517] on icon "图标: delete" at bounding box center [543, 521] width 12 height 12
click at [533, 520] on div "上传" at bounding box center [534, 522] width 66 height 32
click at [1088, 629] on button "确 定" at bounding box center [1085, 637] width 49 height 25
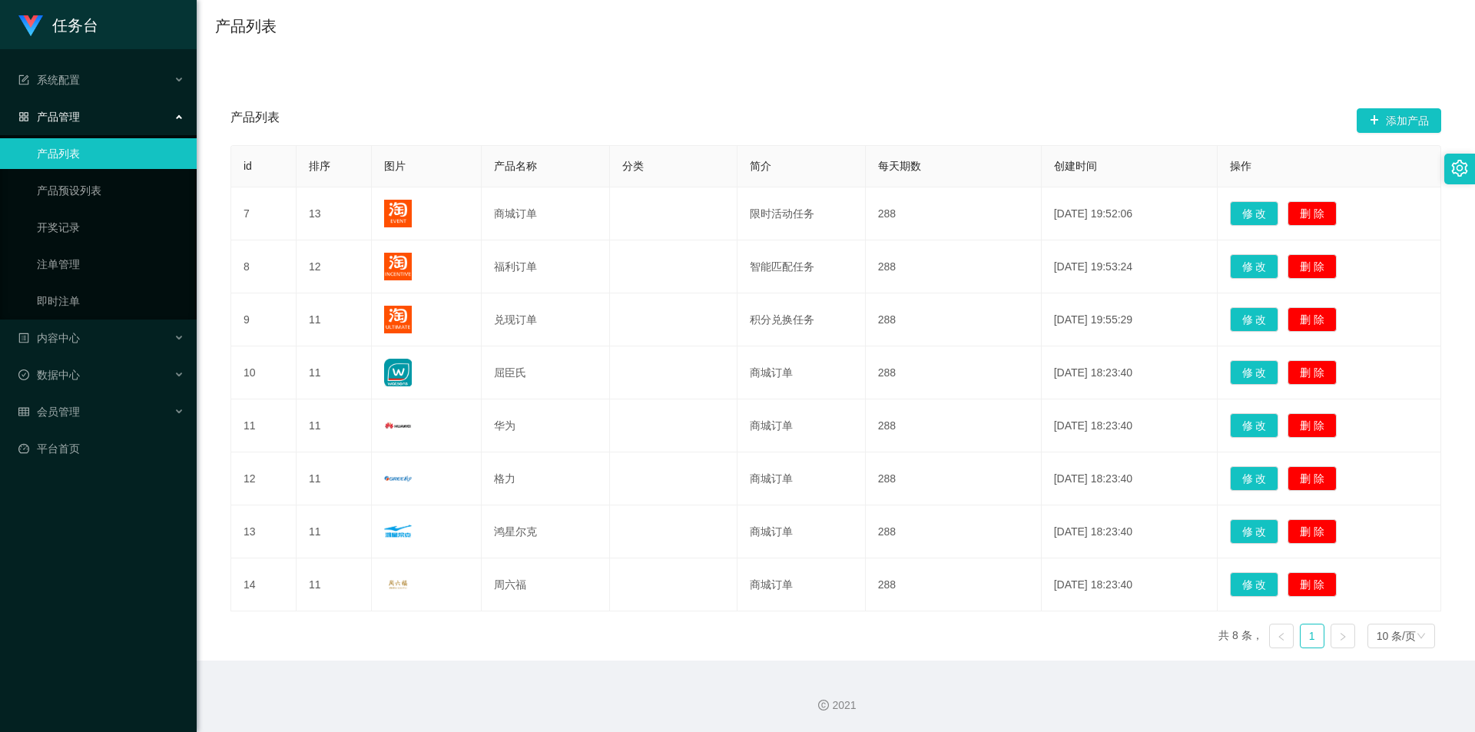
click at [1020, 81] on div "产品列表 添加产品 id 排序 图片 产品名称 分类 简介 每天期数 创建时间 操作 7 13 商城订单 限时活动任务 288 2021-08-18 19:5…" at bounding box center [836, 361] width 1242 height 599
click at [1081, 71] on div "产品列表 添加产品 id 排序 图片 产品名称 分类 简介 每天期数 创建时间 操作 7 13 商城订单 限时活动任务 288 2021-08-18 19:5…" at bounding box center [836, 361] width 1242 height 599
